Goal: Find contact information: Find contact information

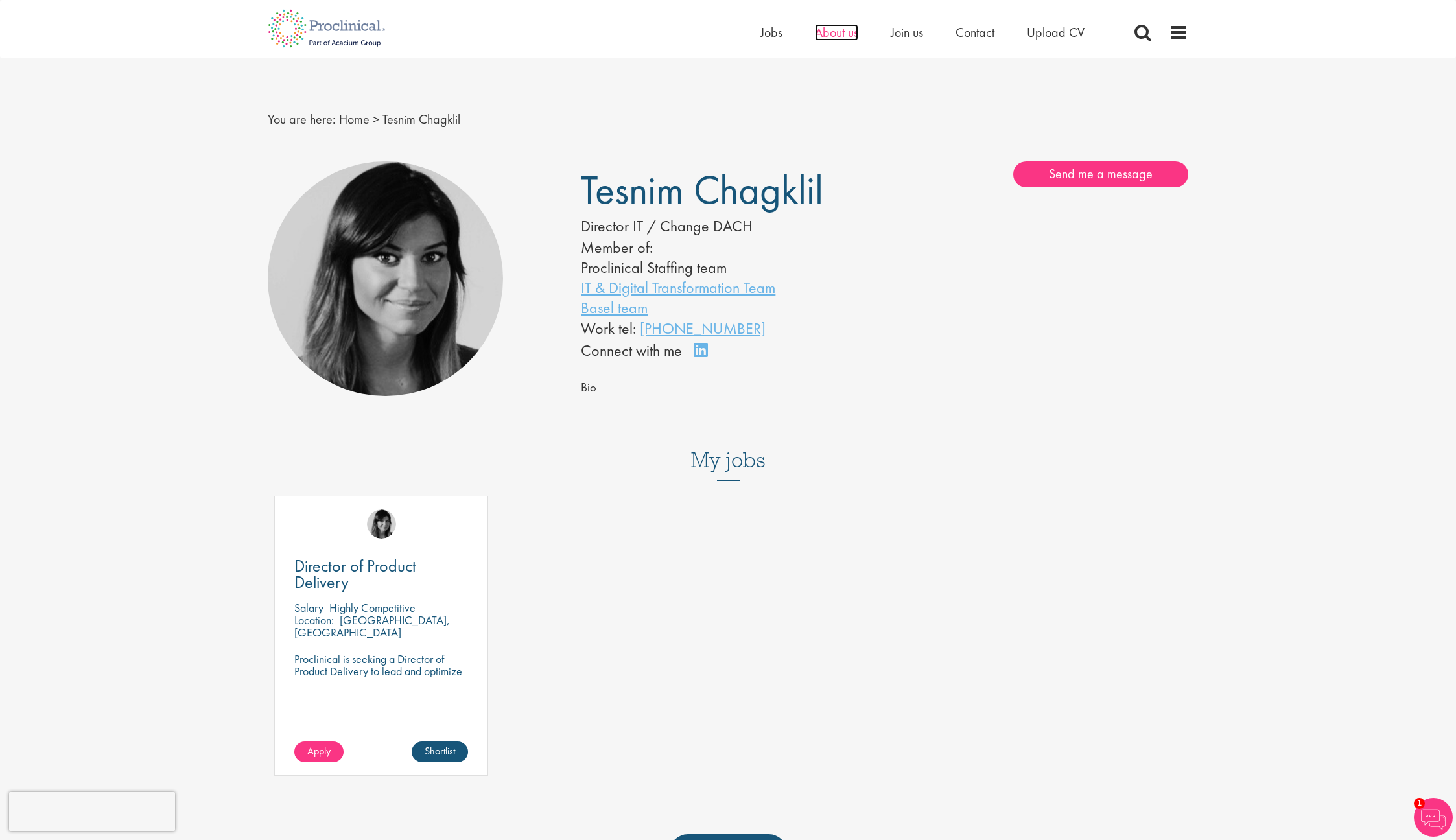
click at [817, 35] on span "About us" at bounding box center [836, 33] width 43 height 17
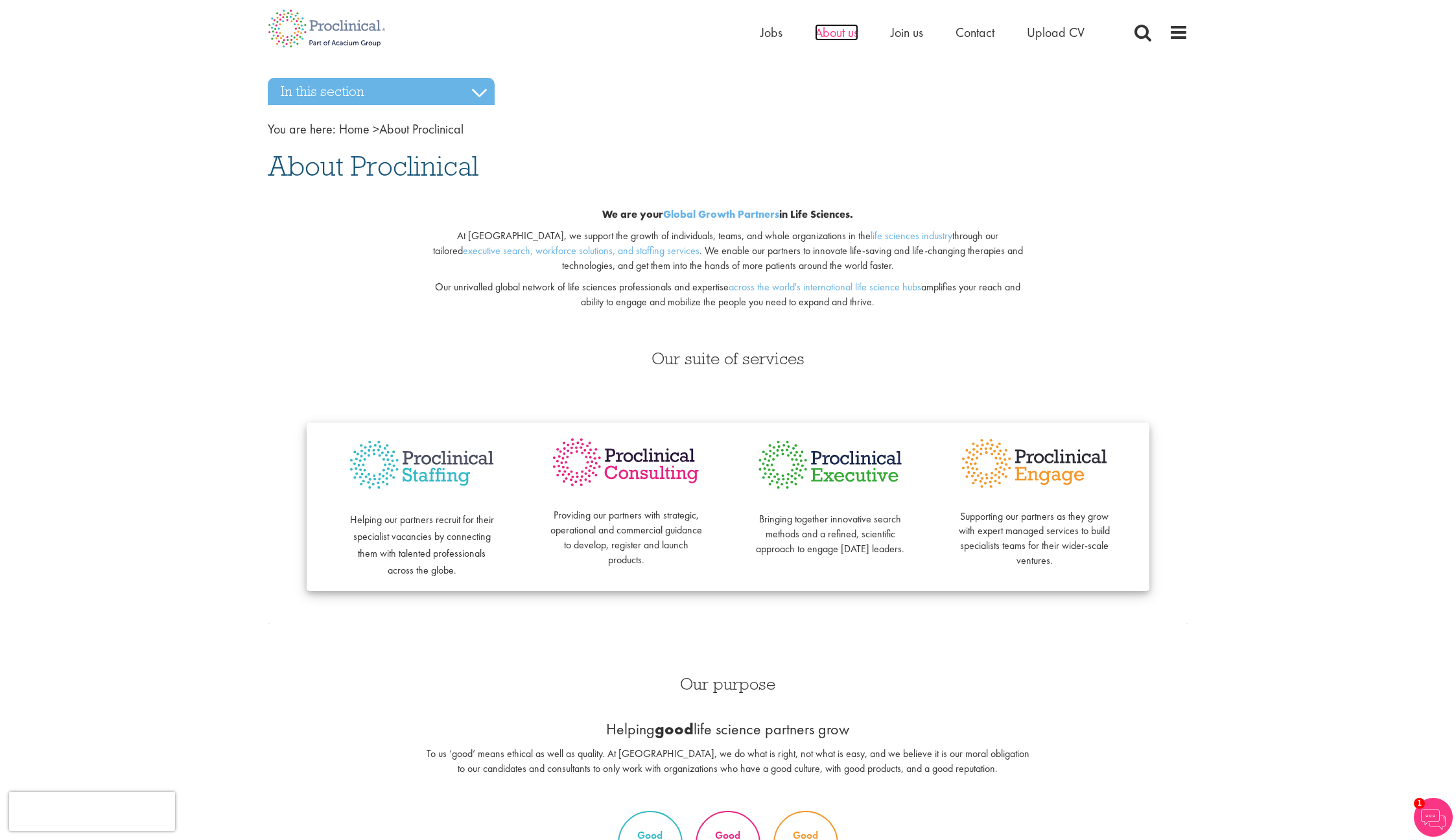
click at [849, 37] on span "About us" at bounding box center [836, 33] width 43 height 17
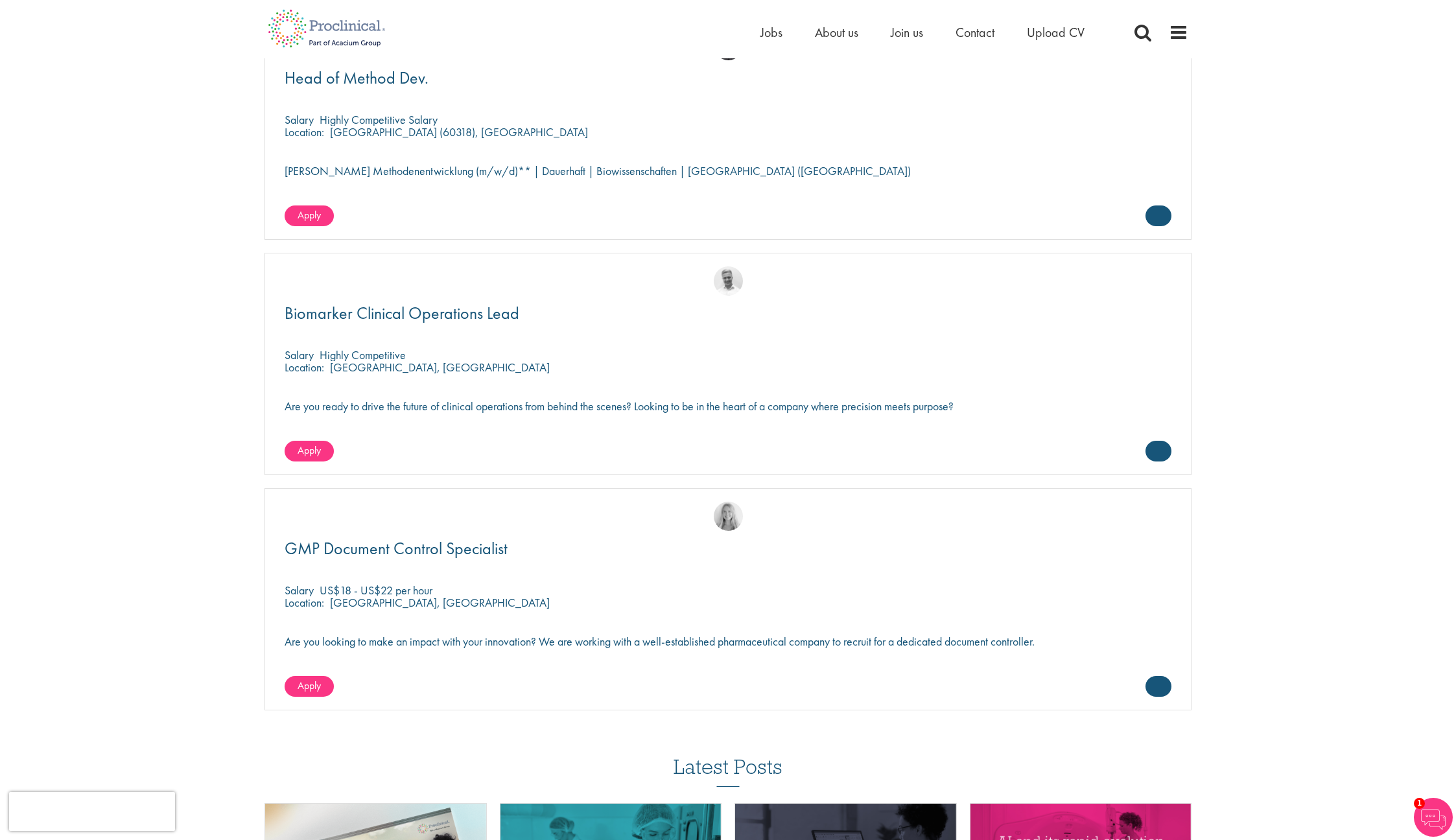
scroll to position [3727, 0]
click at [982, 35] on span "Contact" at bounding box center [975, 33] width 39 height 17
